Goal: Information Seeking & Learning: Understand process/instructions

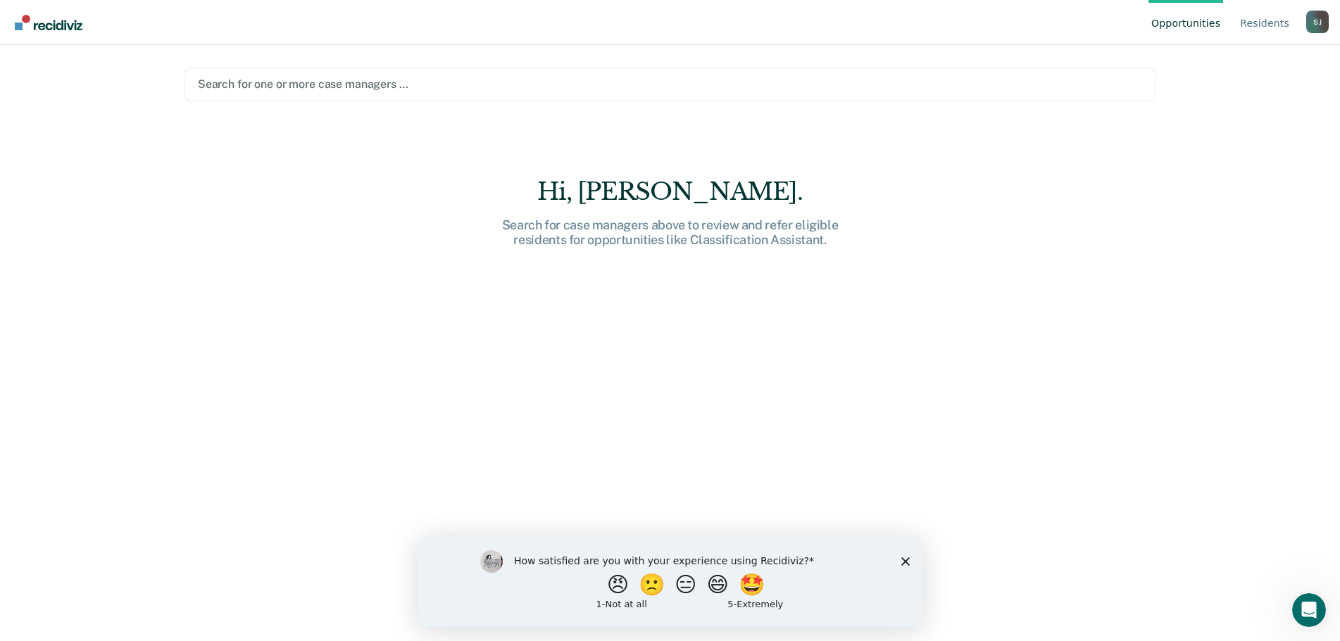
click at [655, 80] on div at bounding box center [670, 84] width 944 height 16
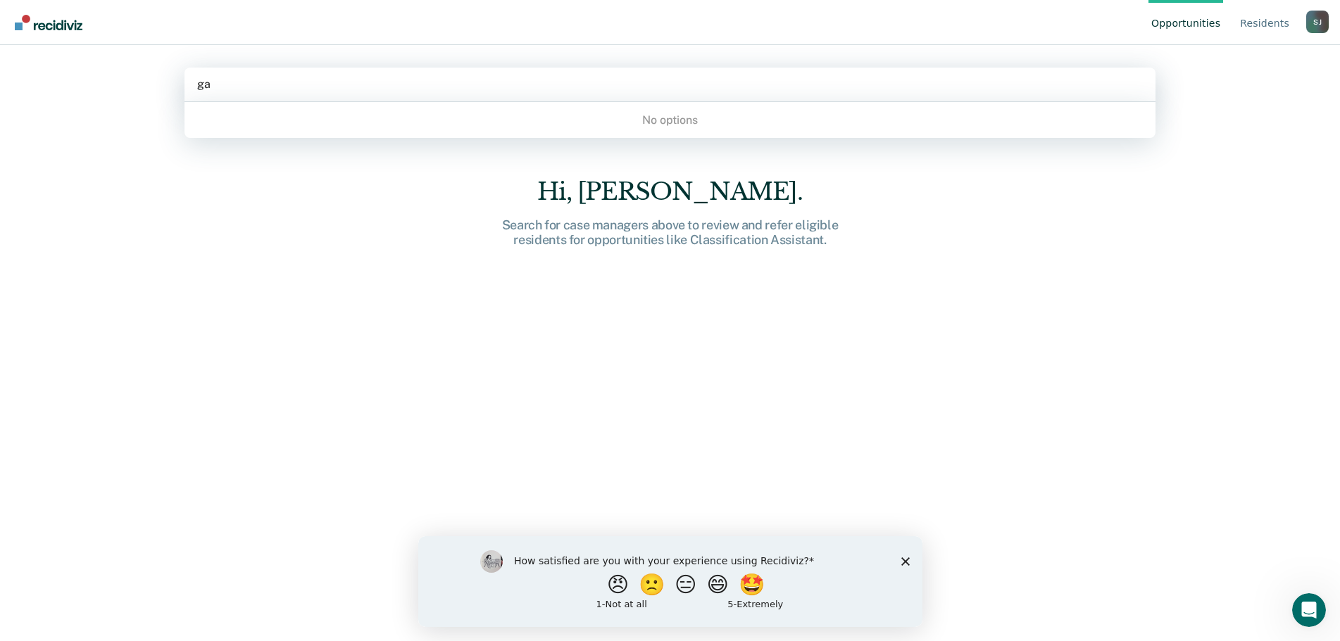
type input "g"
type input "p"
type input "d"
type input "c"
click at [1323, 23] on div "[PERSON_NAME]" at bounding box center [1317, 22] width 23 height 23
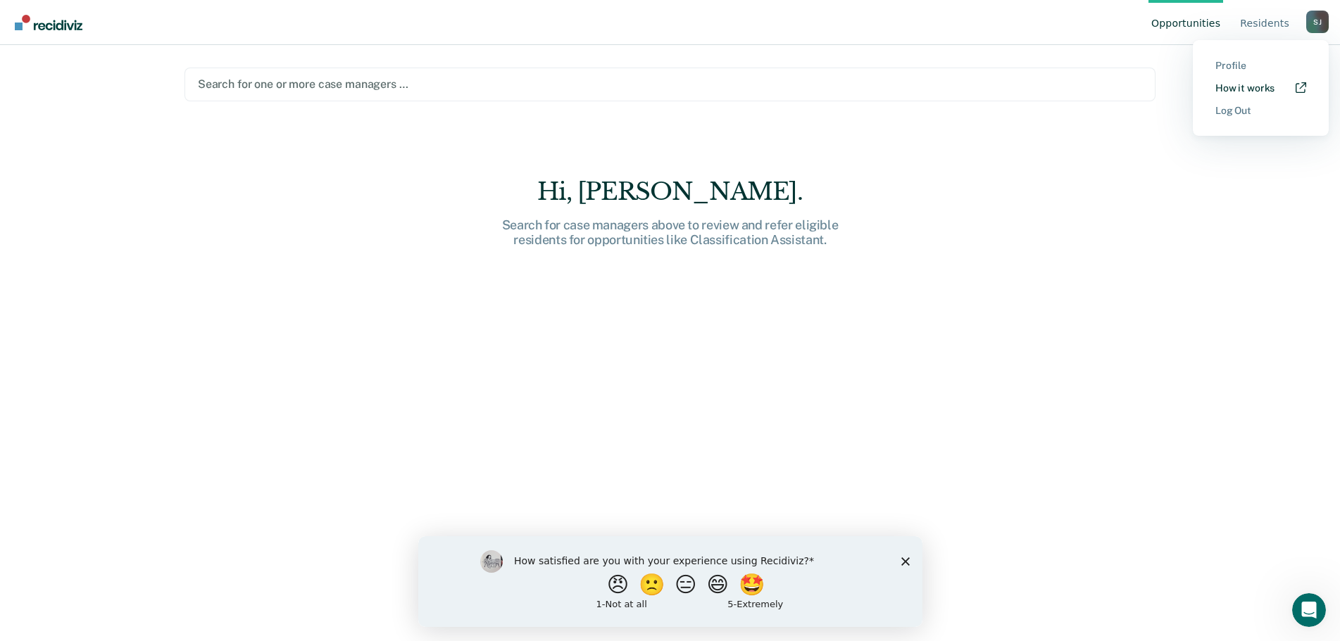
click at [1242, 89] on link "How it works" at bounding box center [1260, 88] width 91 height 12
